Goal: Information Seeking & Learning: Stay updated

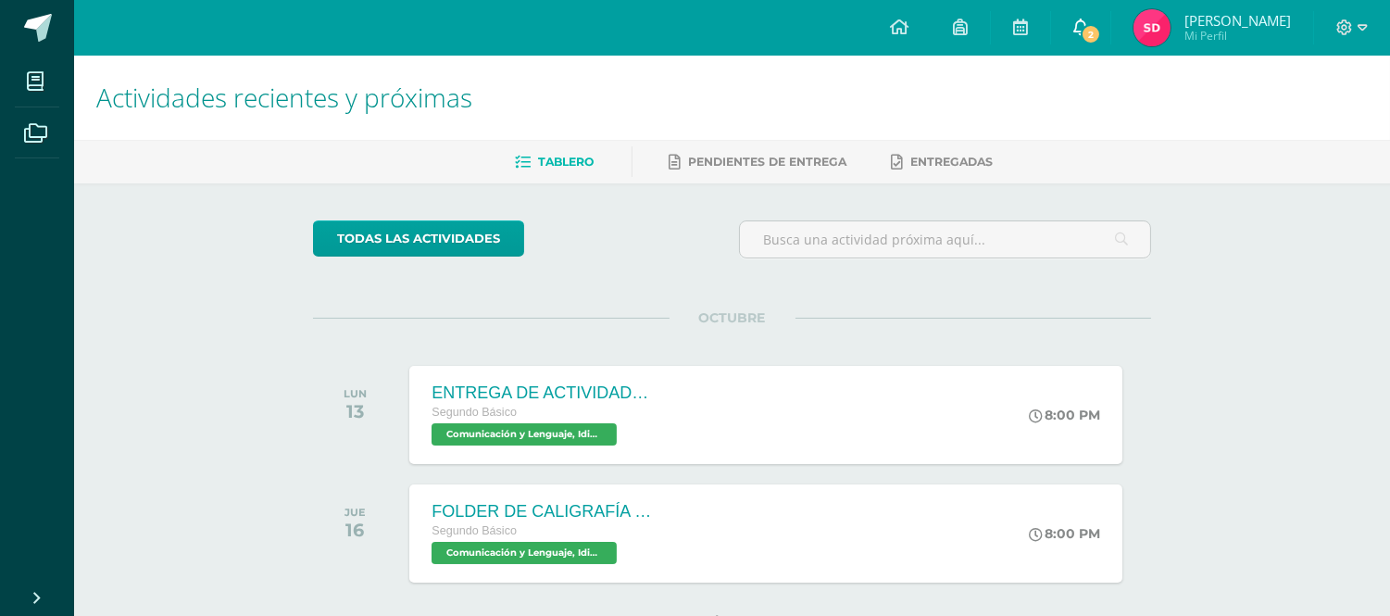
click at [1101, 33] on span "2" at bounding box center [1091, 34] width 20 height 20
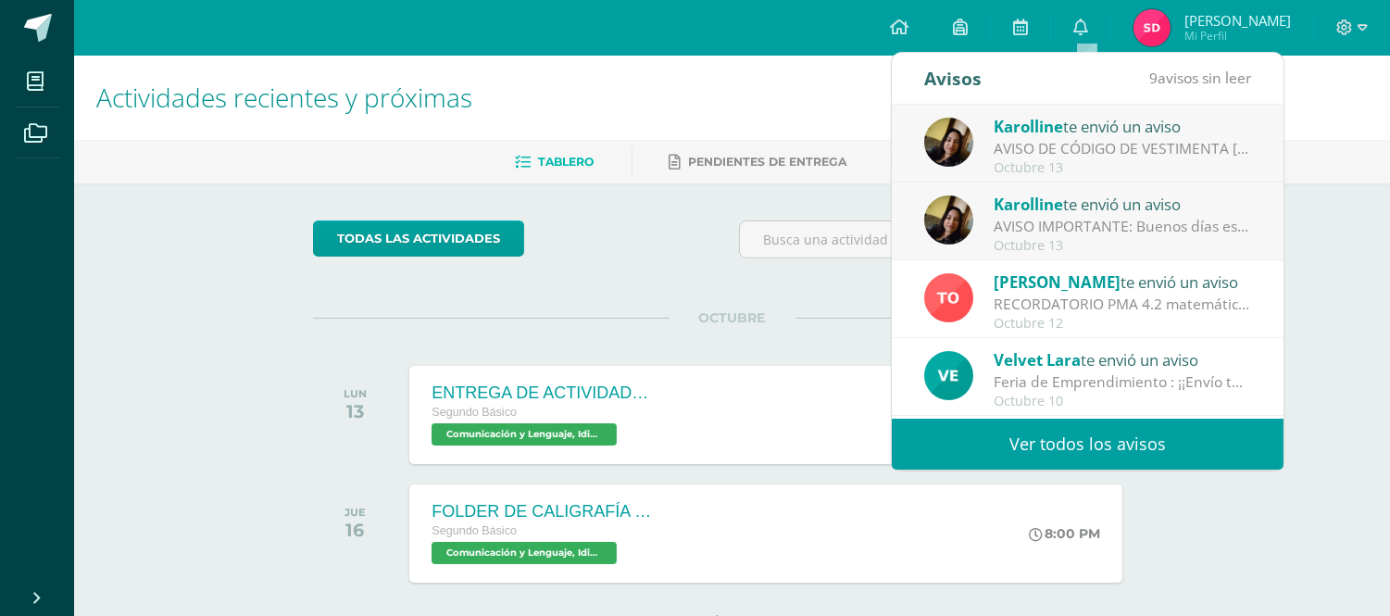
click at [1025, 449] on link "Ver todos los avisos" at bounding box center [1088, 444] width 392 height 51
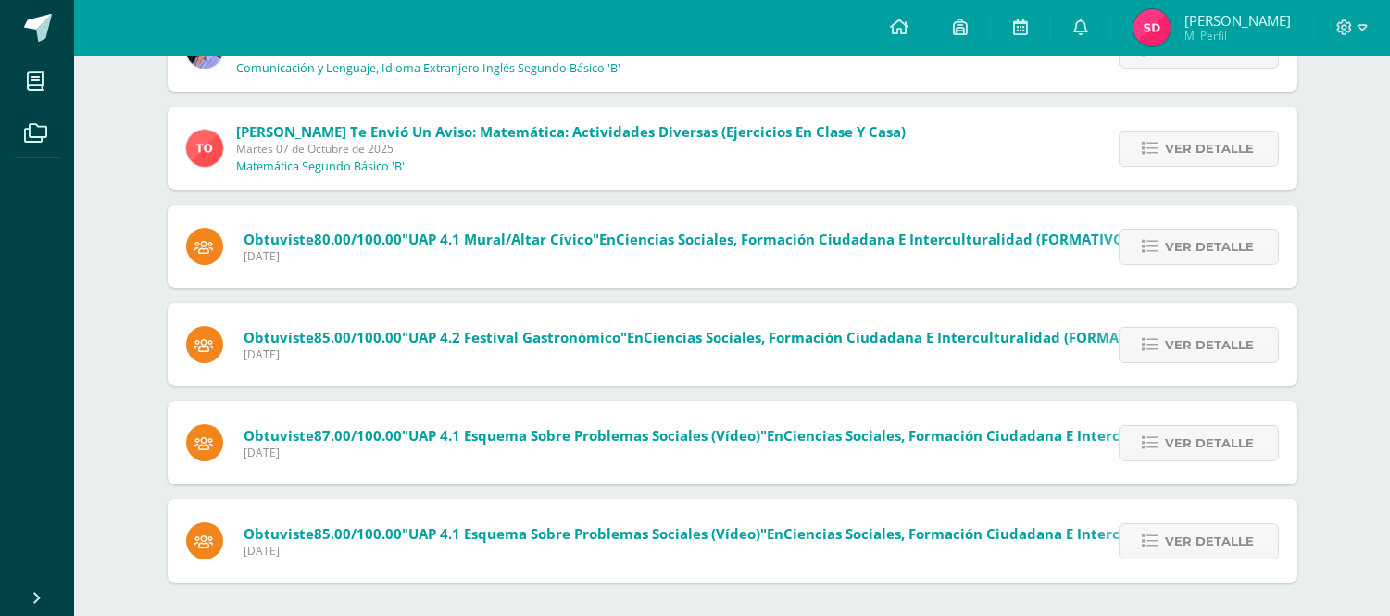
scroll to position [574, 0]
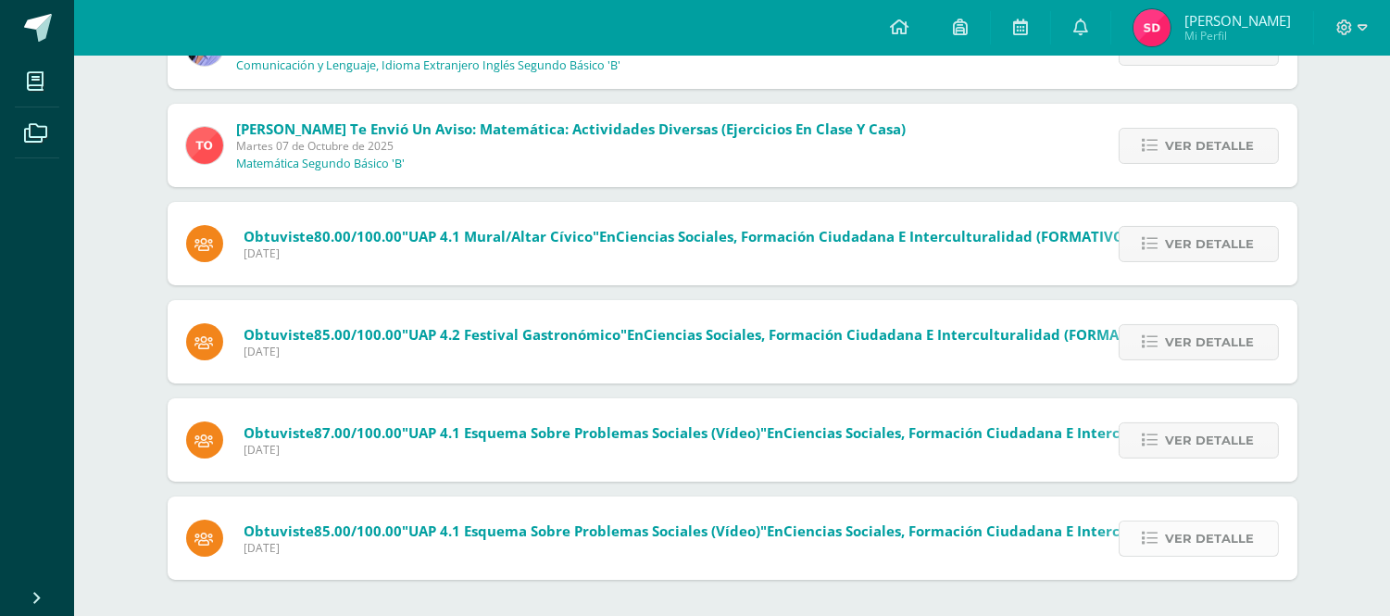
click at [1158, 534] on icon at bounding box center [1151, 539] width 16 height 16
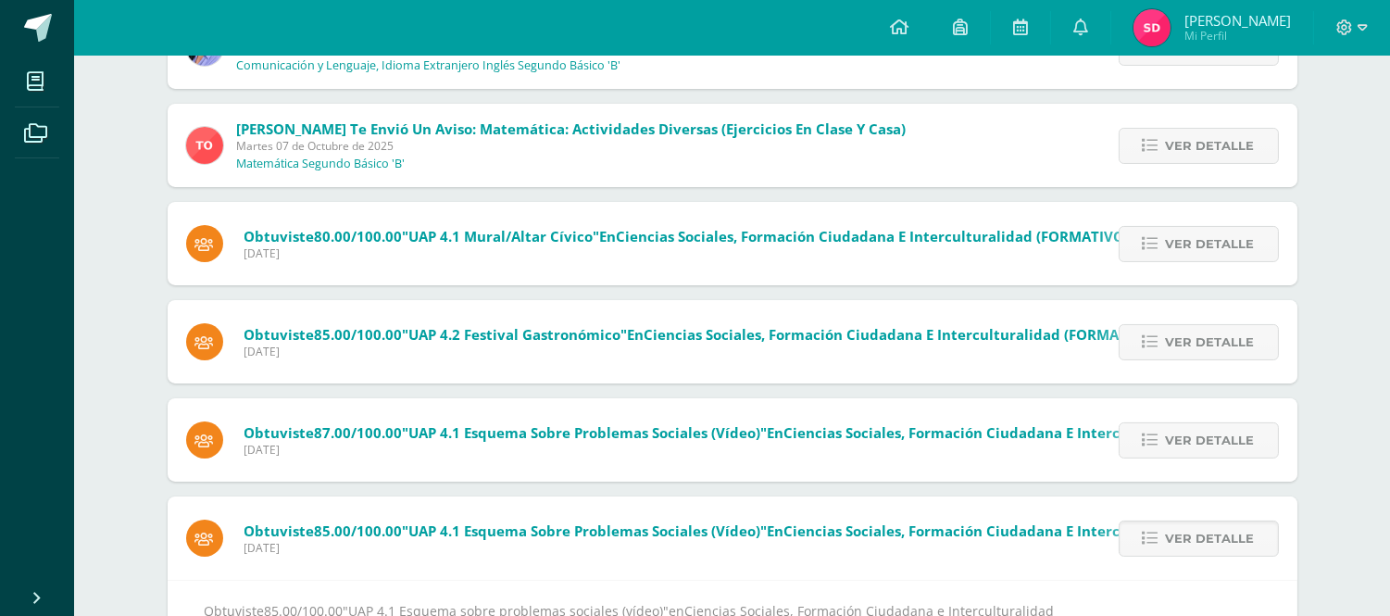
scroll to position [635, 0]
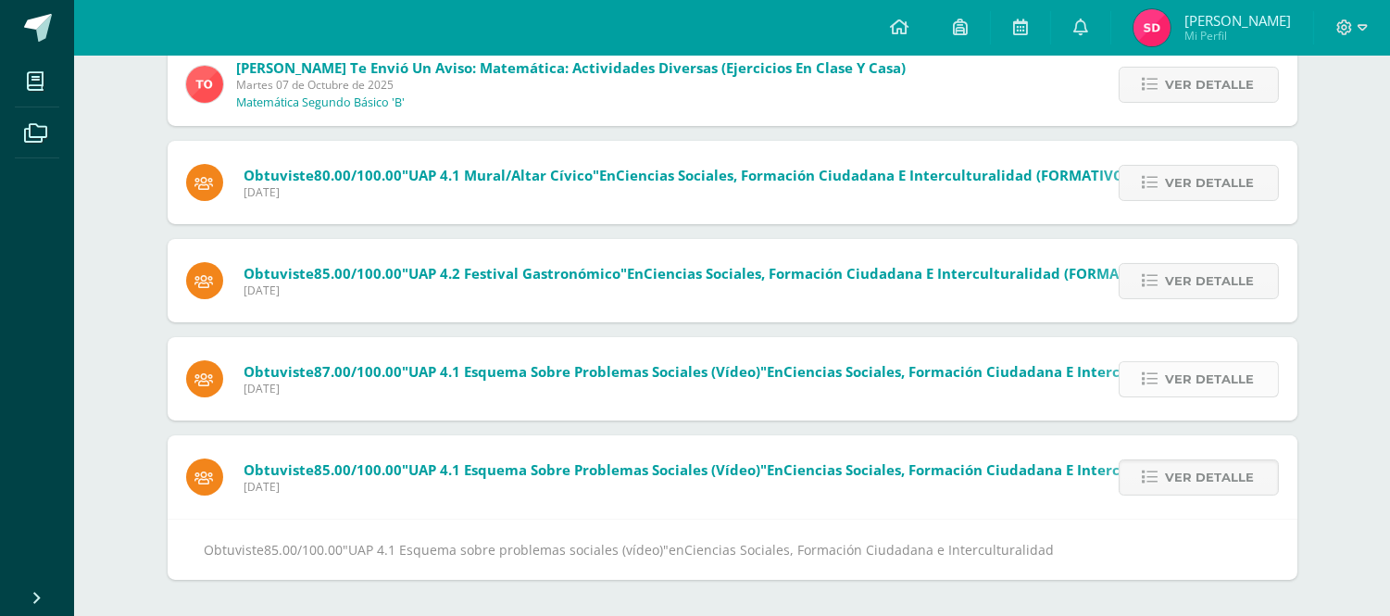
click at [1151, 371] on icon at bounding box center [1151, 379] width 16 height 16
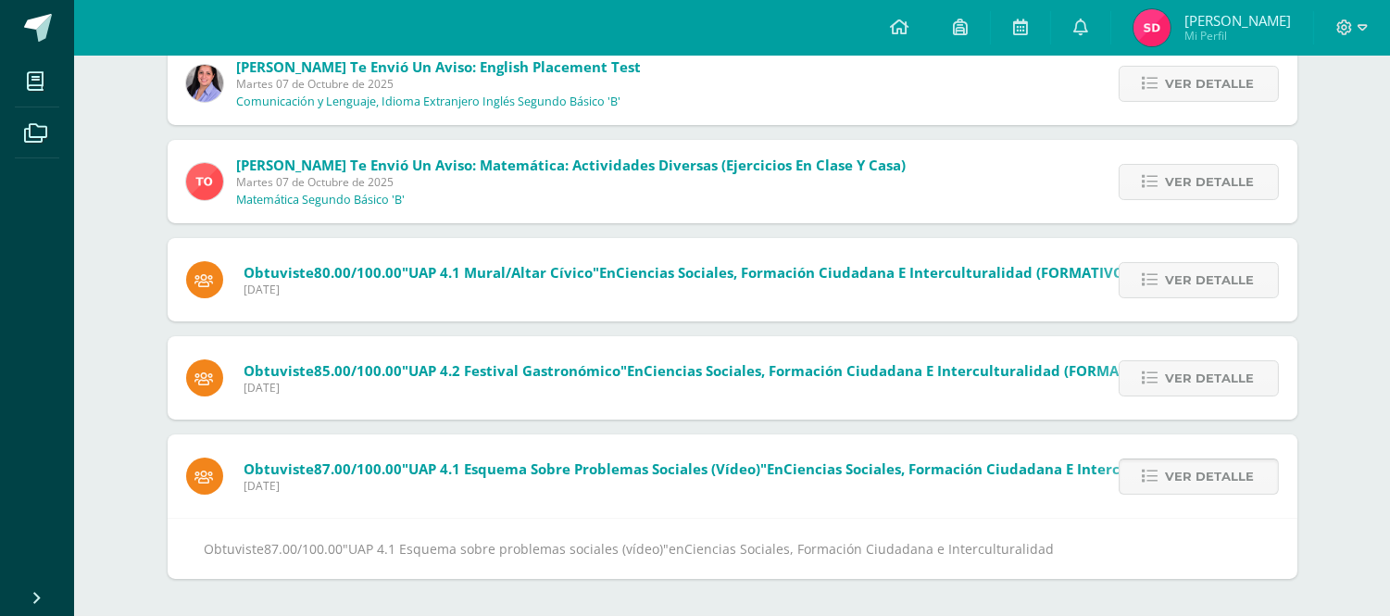
scroll to position [538, 0]
click at [1158, 378] on icon at bounding box center [1151, 378] width 16 height 16
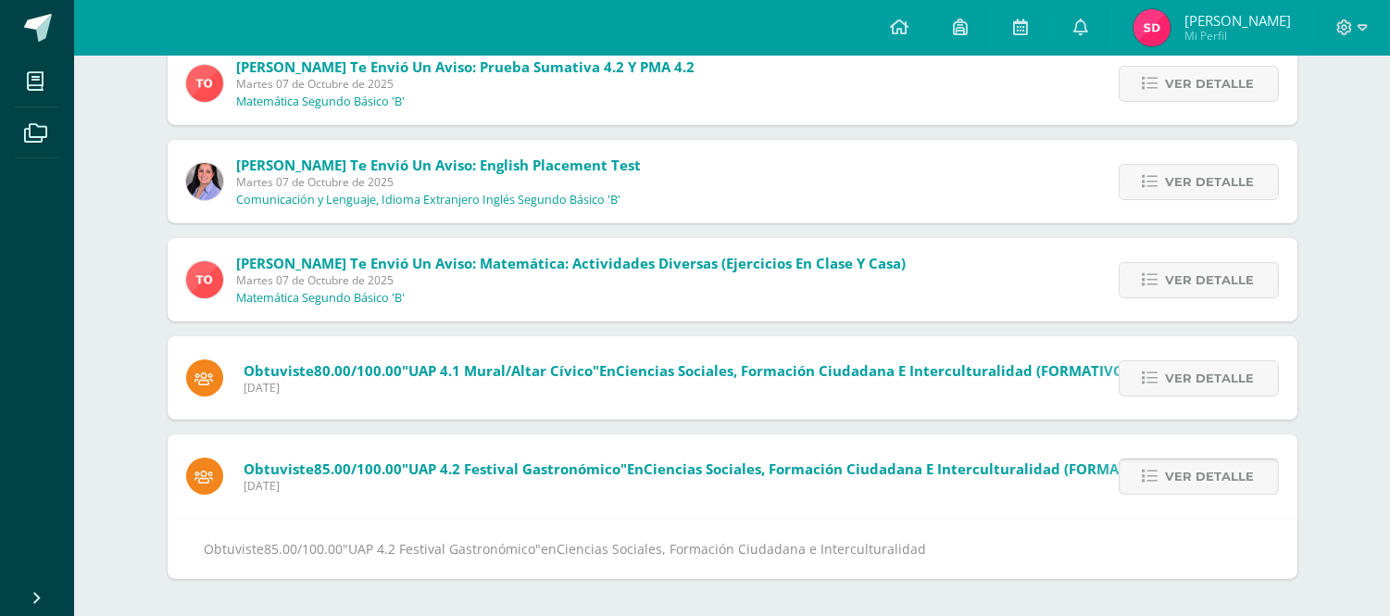
scroll to position [439, 0]
click at [1155, 470] on icon at bounding box center [1151, 477] width 16 height 16
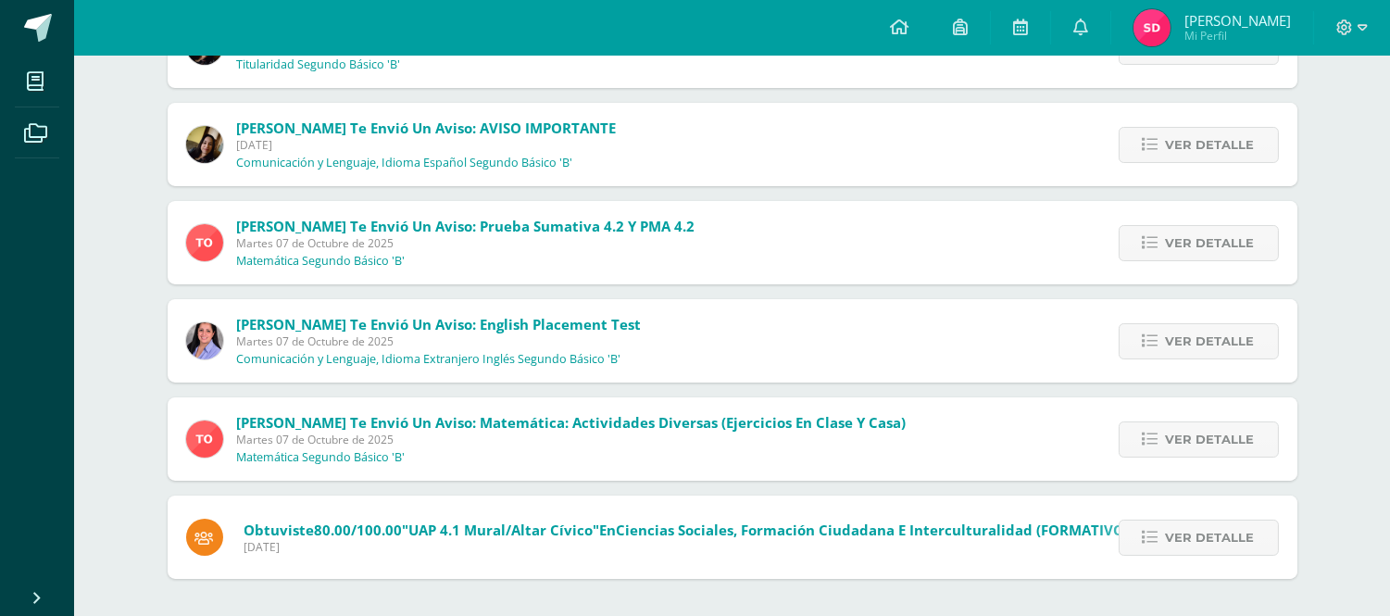
scroll to position [280, 0]
click at [1150, 541] on icon at bounding box center [1151, 539] width 16 height 16
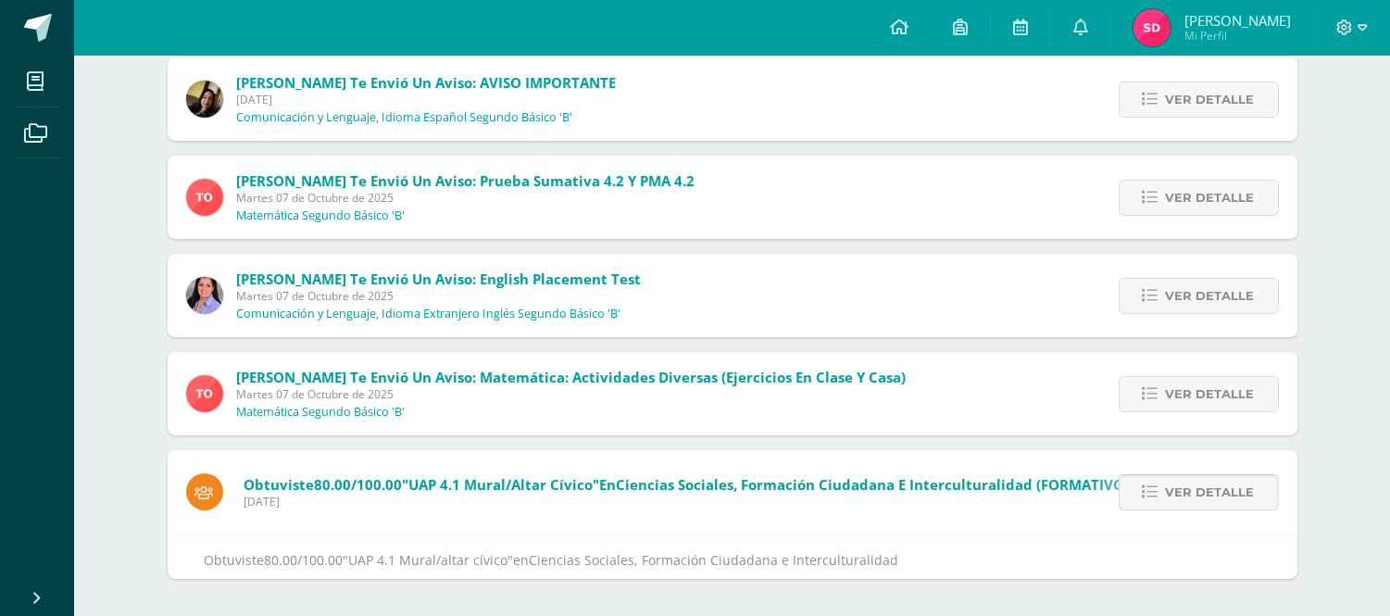
scroll to position [341, 0]
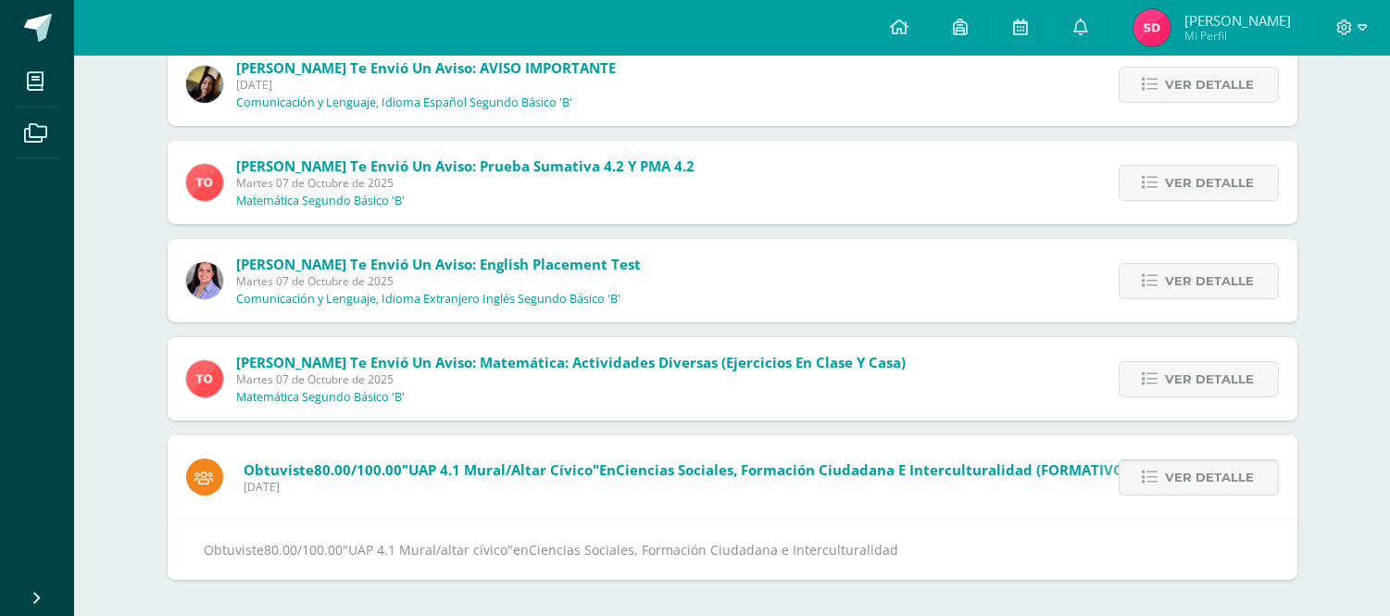
click at [1143, 469] on link "Ver detalle" at bounding box center [1199, 477] width 160 height 36
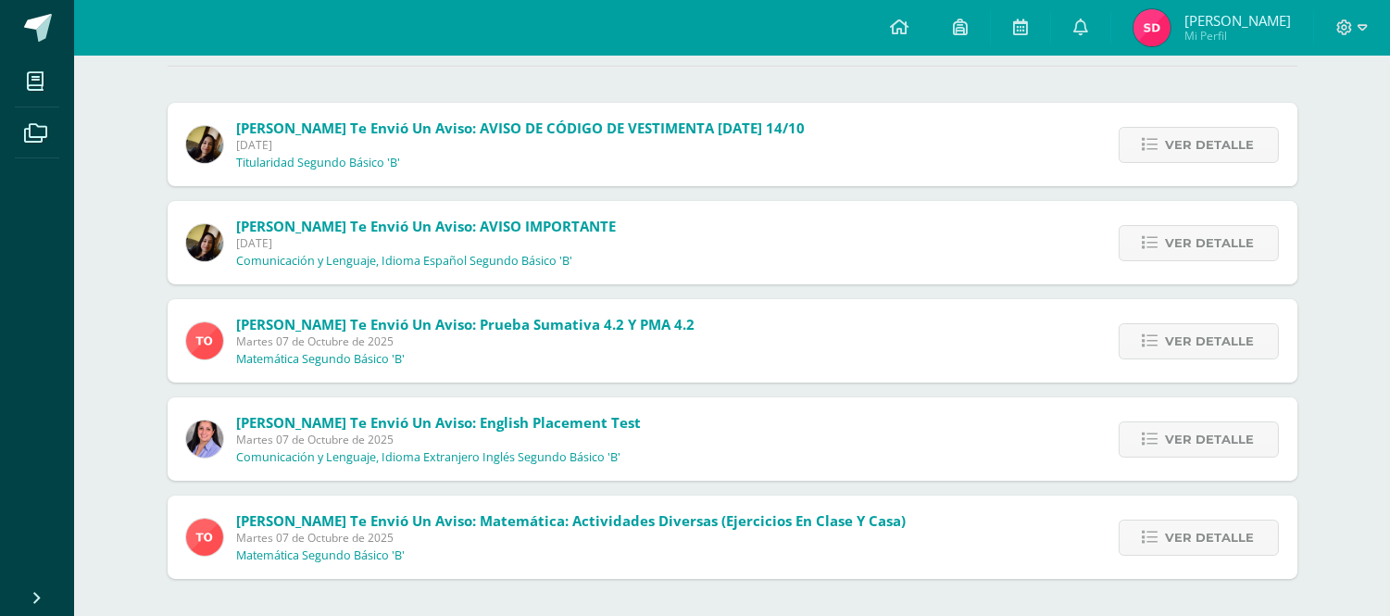
scroll to position [181, 0]
click at [1190, 531] on span "Ver detalle" at bounding box center [1210, 538] width 89 height 34
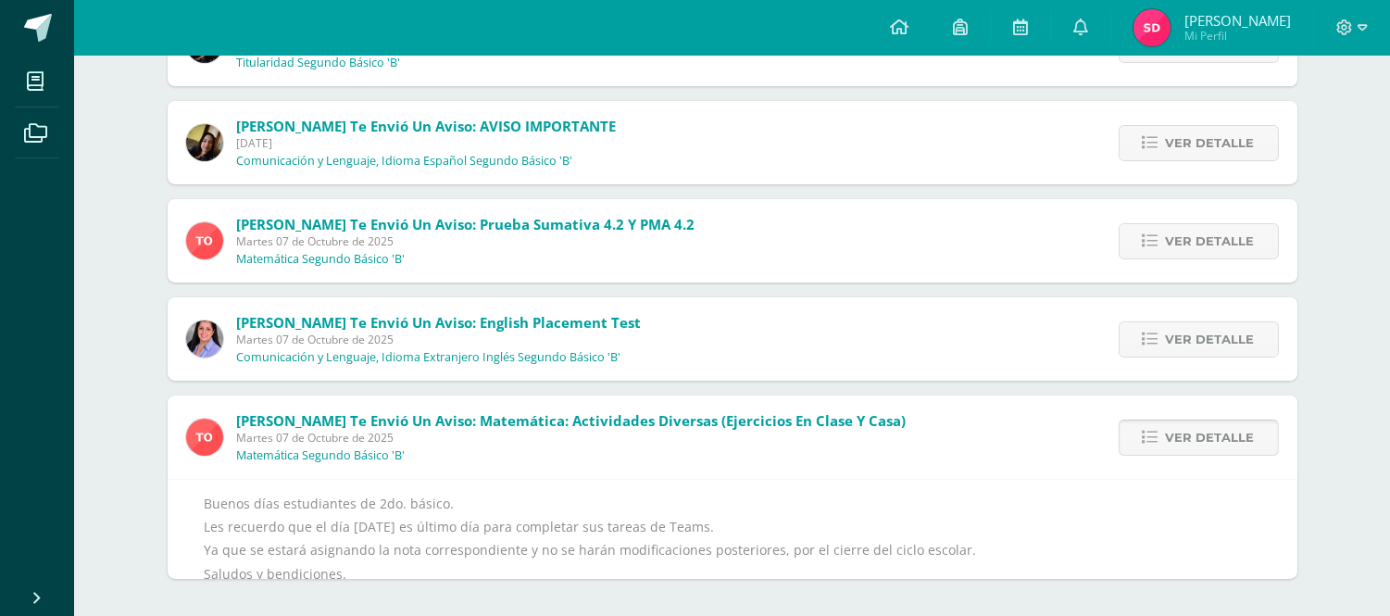
scroll to position [336, 0]
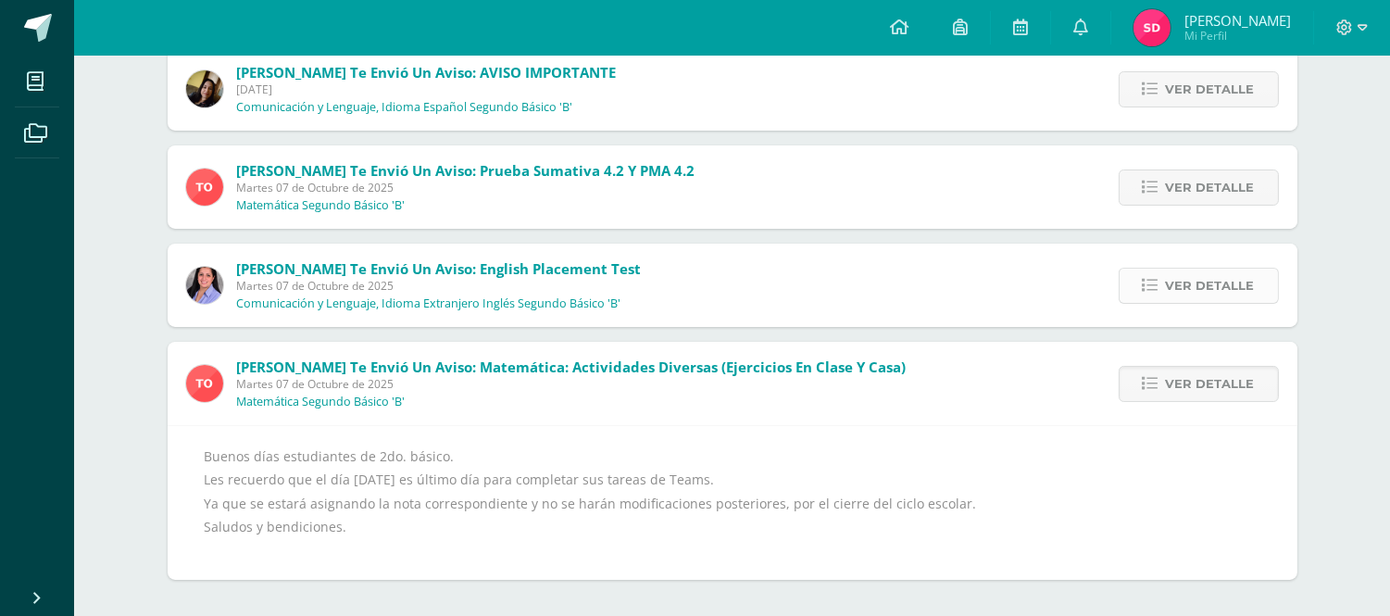
click at [1156, 284] on icon at bounding box center [1151, 286] width 16 height 16
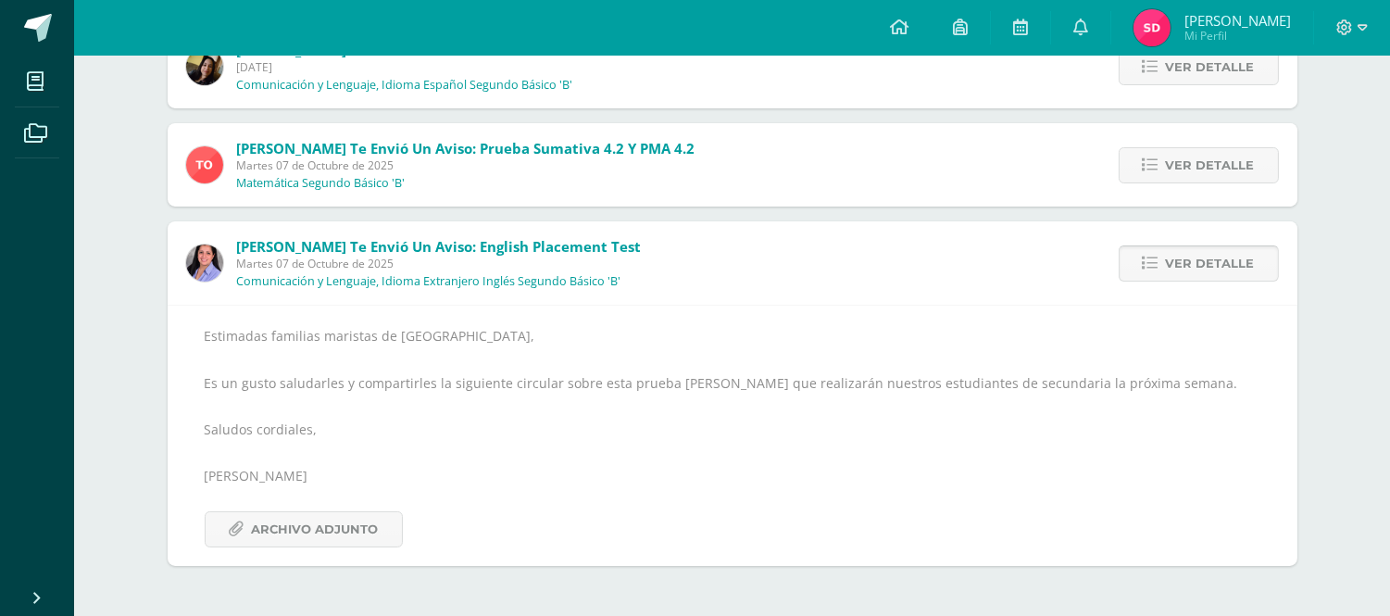
scroll to position [344, 0]
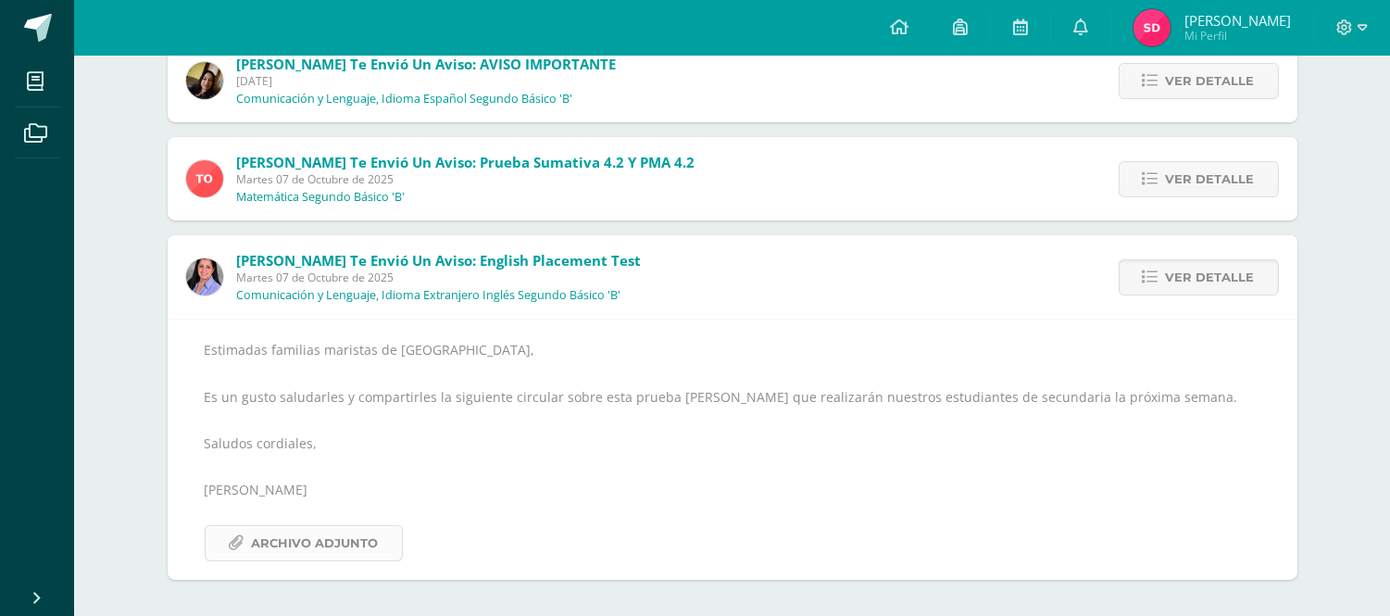
click at [311, 538] on span "Archivo Adjunto" at bounding box center [315, 543] width 127 height 34
click at [1154, 171] on icon at bounding box center [1151, 179] width 16 height 16
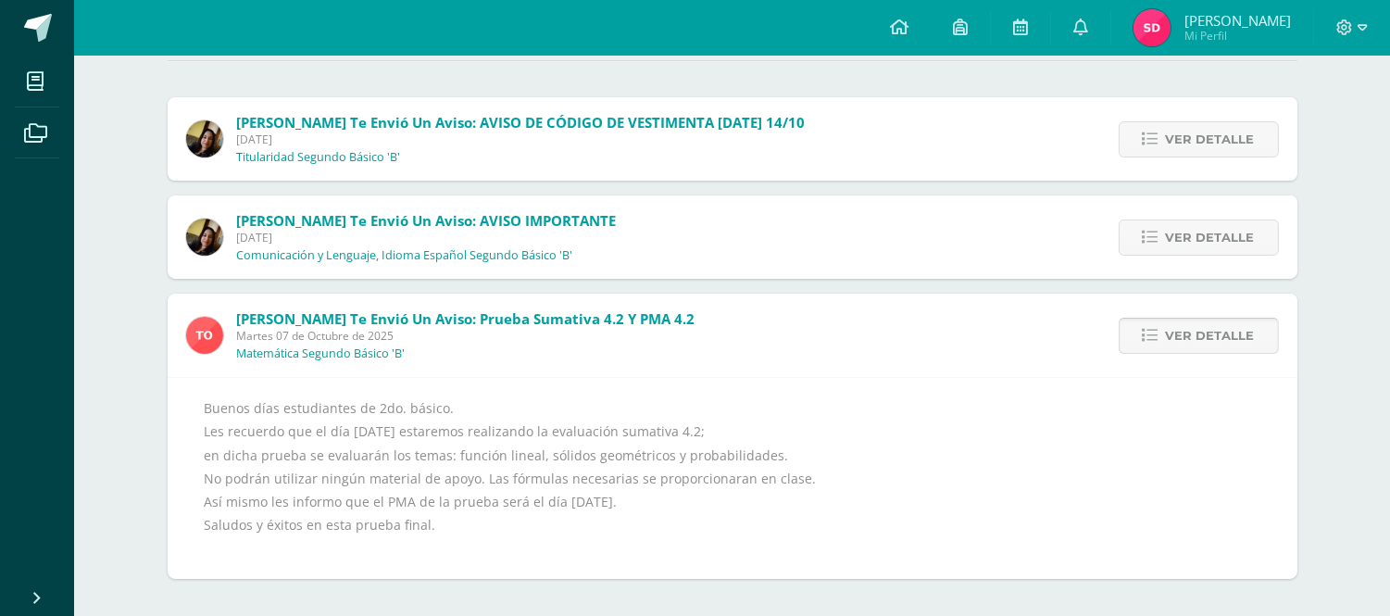
scroll to position [187, 0]
drag, startPoint x: 936, startPoint y: 369, endPoint x: 882, endPoint y: 363, distance: 54.9
click at [882, 363] on div "[PERSON_NAME] te envió un aviso: Prueba sumativa 4.2 y PMA 4.2 [DATE] Matemátic…" at bounding box center [733, 436] width 1130 height 284
click at [1155, 226] on link "Ver detalle" at bounding box center [1199, 238] width 160 height 36
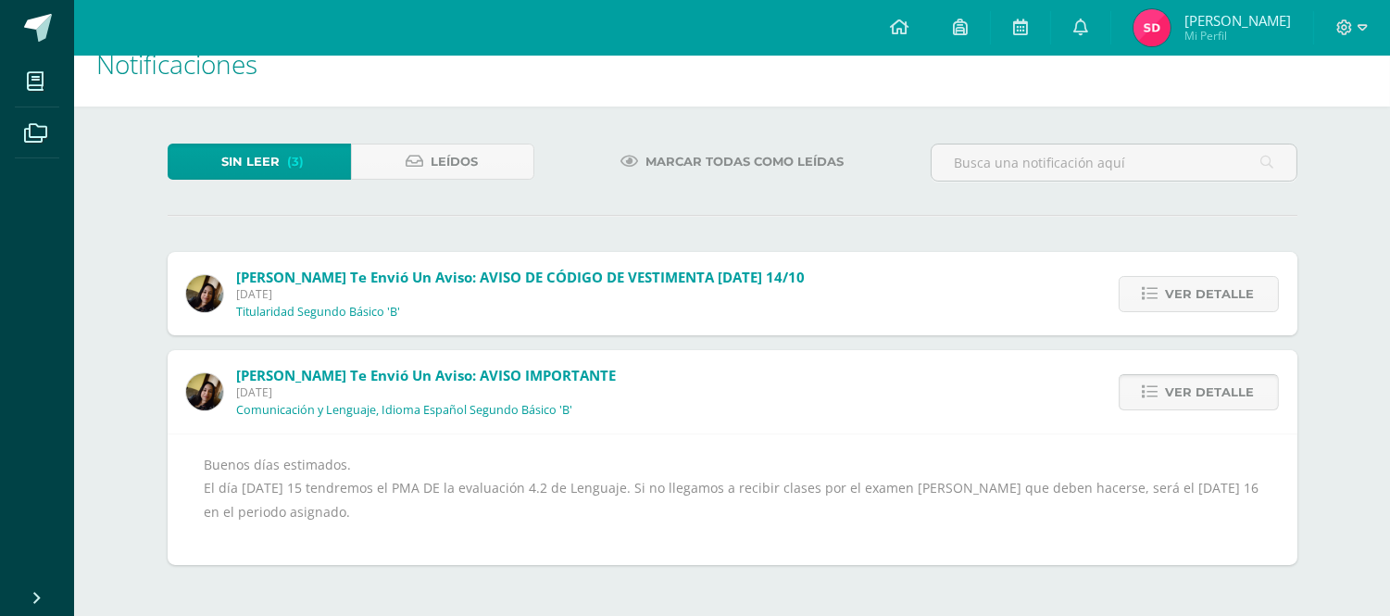
scroll to position [19, 0]
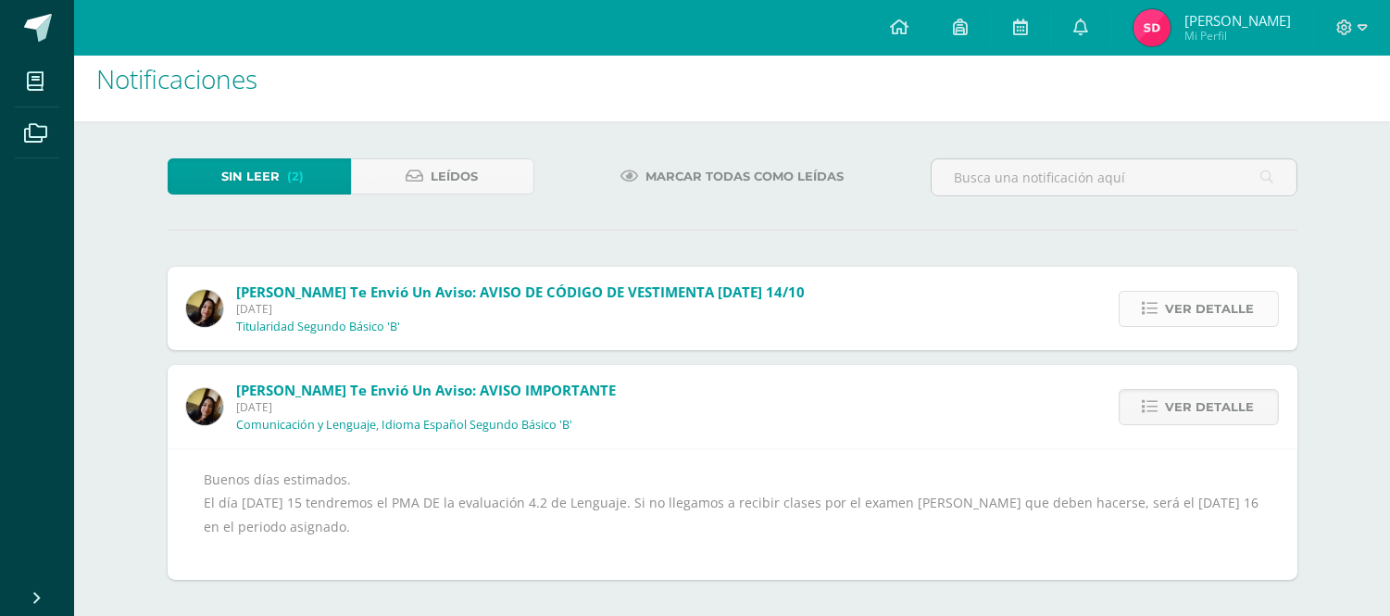
click at [1152, 307] on icon at bounding box center [1151, 309] width 16 height 16
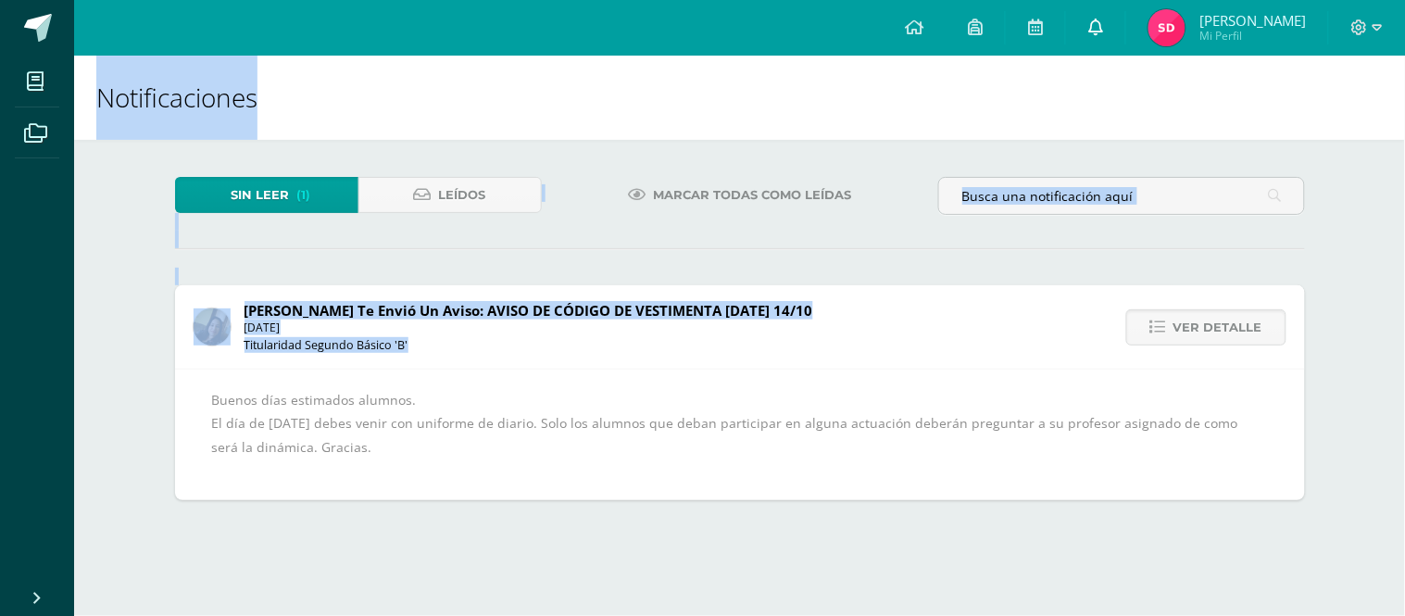
click at [1098, 24] on icon at bounding box center [1095, 27] width 15 height 17
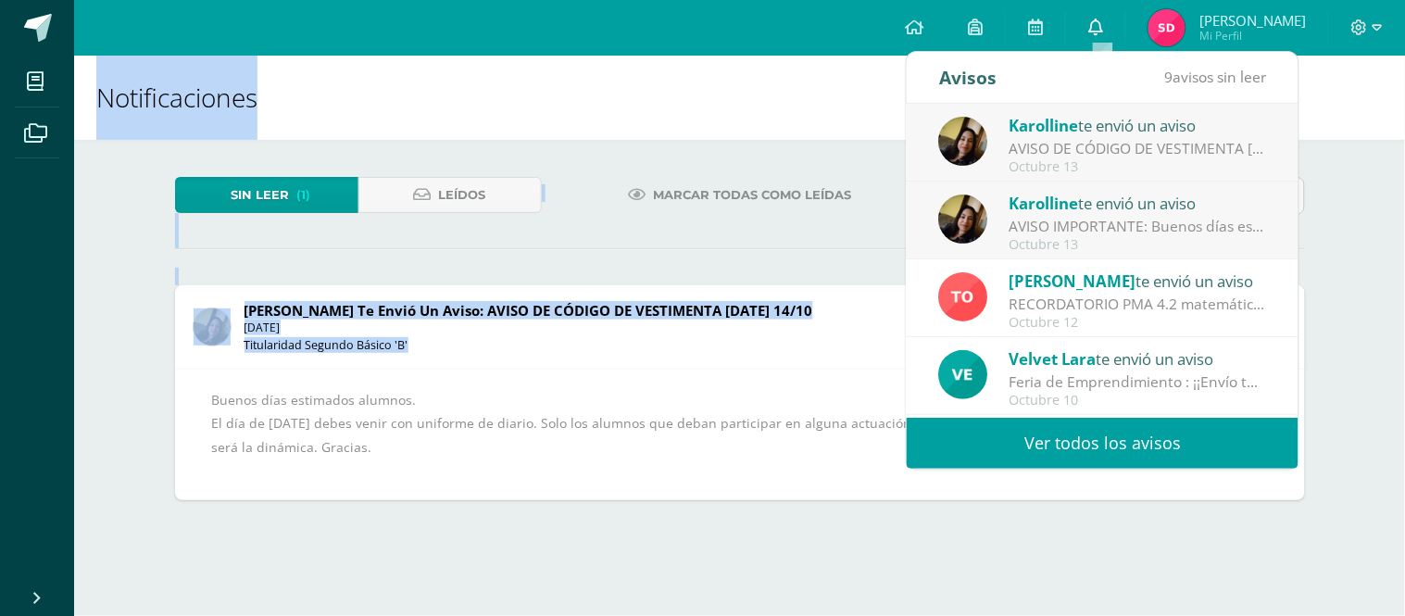
click at [1098, 24] on icon at bounding box center [1095, 27] width 15 height 17
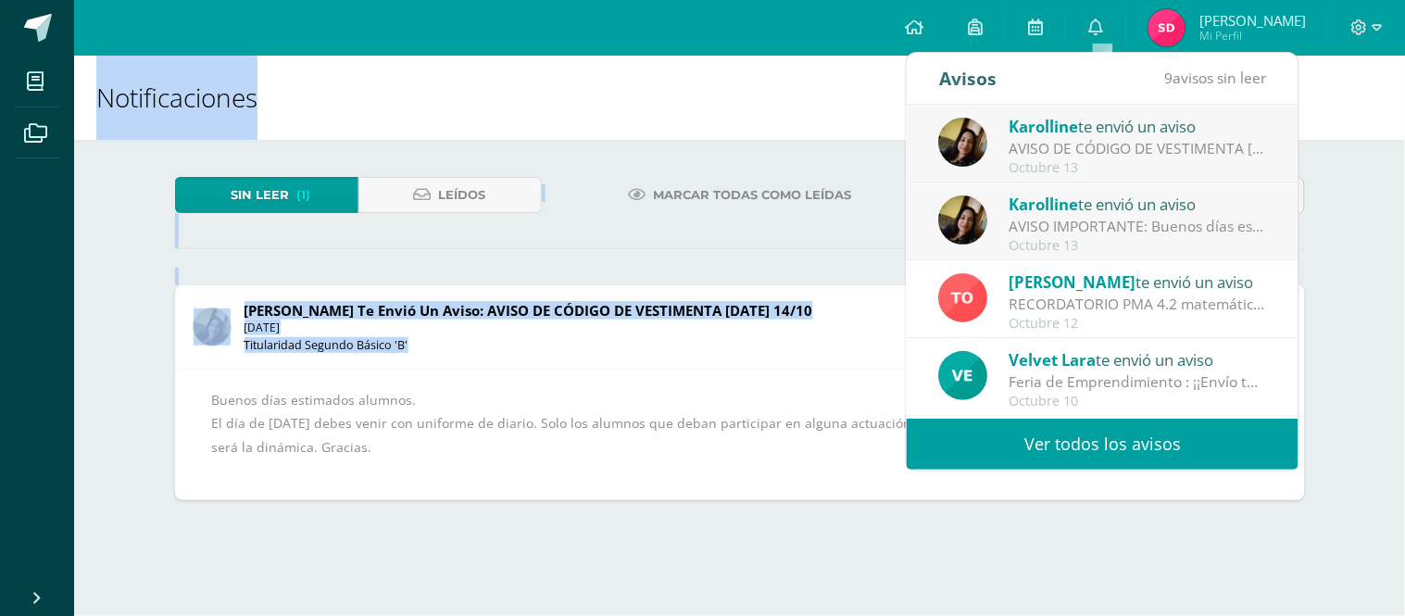
click at [776, 337] on span "[PERSON_NAME] te envió un aviso: AVISO DE CÓDIGO DE VESTIMENTA [DATE] 14/10 [DA…" at bounding box center [528, 327] width 569 height 52
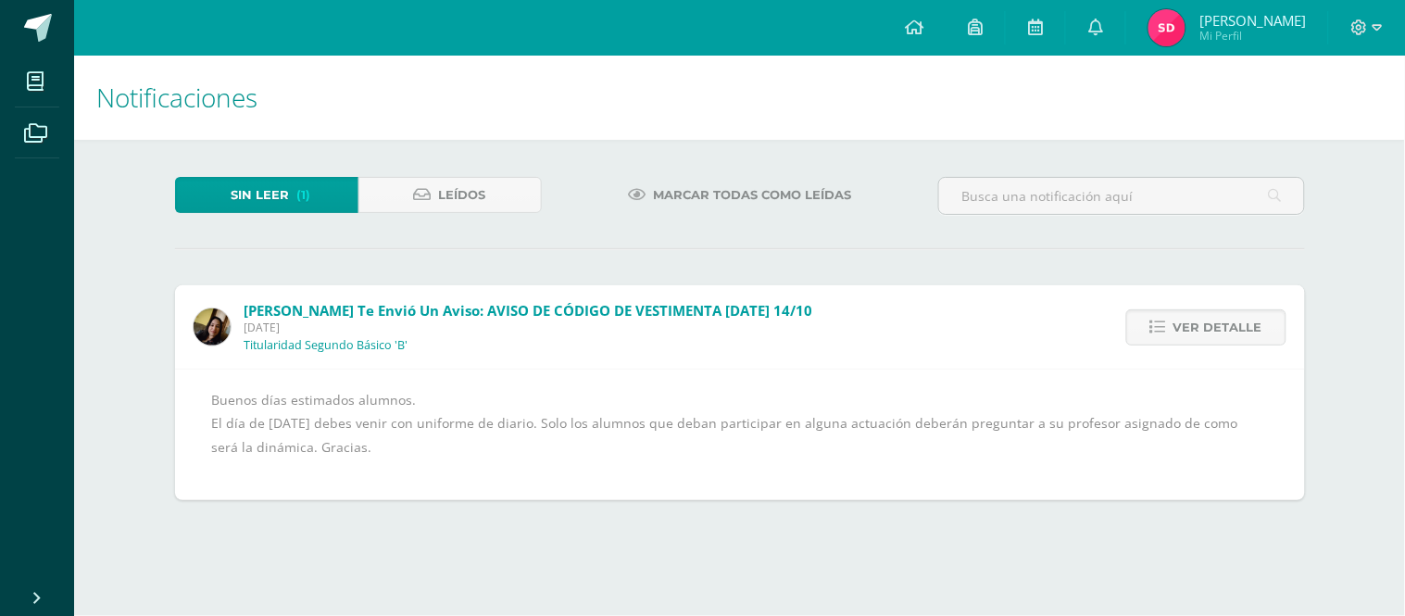
click at [776, 337] on span "[PERSON_NAME] te envió un aviso: AVISO DE CÓDIGO DE VESTIMENTA [DATE] 14/10 [DA…" at bounding box center [528, 327] width 569 height 52
click at [1167, 318] on link "Ver detalle" at bounding box center [1206, 327] width 160 height 36
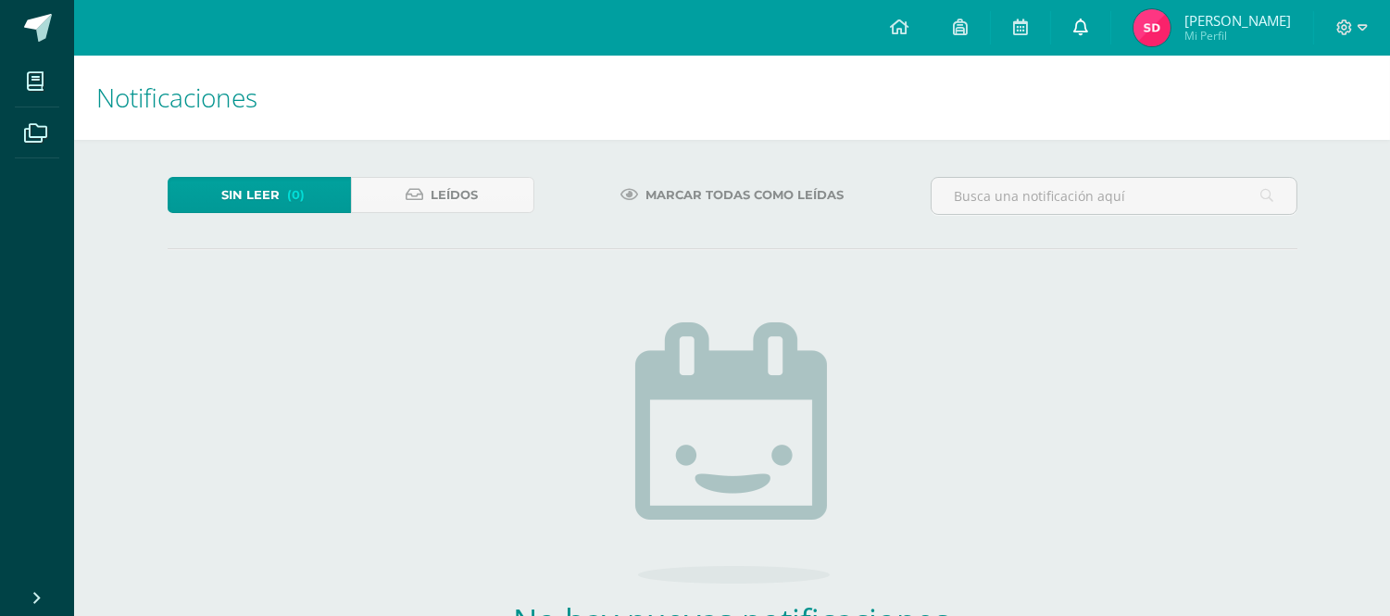
click at [1088, 26] on icon at bounding box center [1080, 27] width 15 height 17
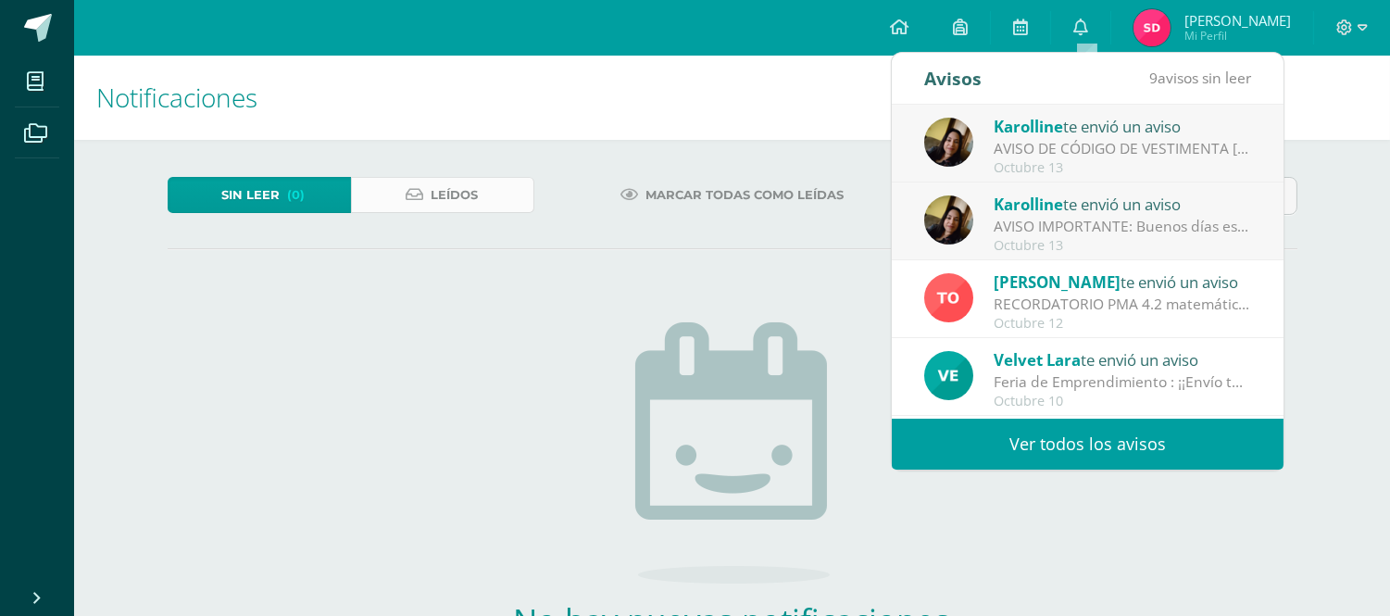
click at [435, 185] on span "Leídos" at bounding box center [454, 195] width 47 height 34
